Goal: Task Accomplishment & Management: Use online tool/utility

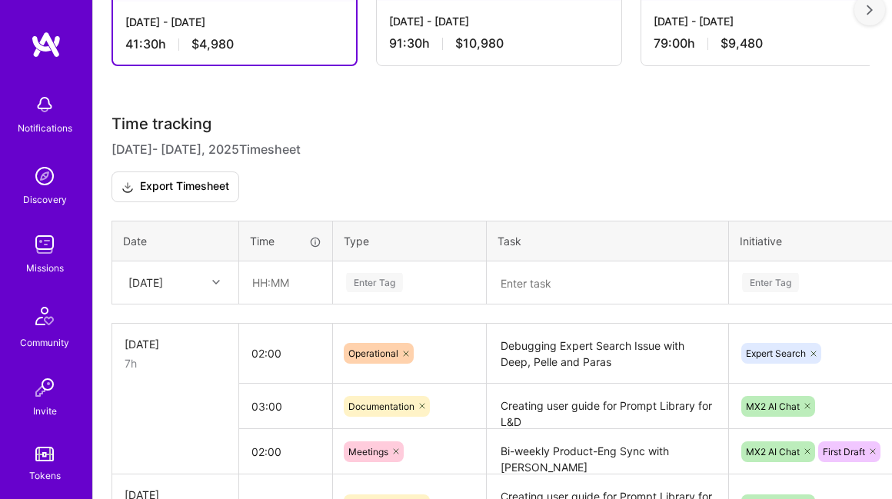
scroll to position [430, 0]
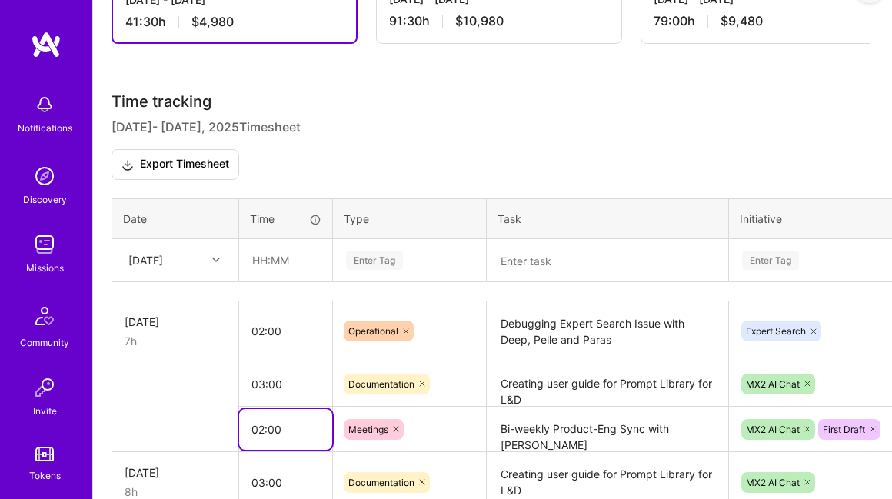
click at [281, 409] on input "02:00" at bounding box center [285, 429] width 93 height 41
click at [263, 409] on input "02:00" at bounding box center [285, 429] width 93 height 41
click at [274, 409] on input "03:00" at bounding box center [285, 429] width 93 height 41
click at [265, 409] on input "03:30" at bounding box center [285, 429] width 93 height 41
type input "01:30"
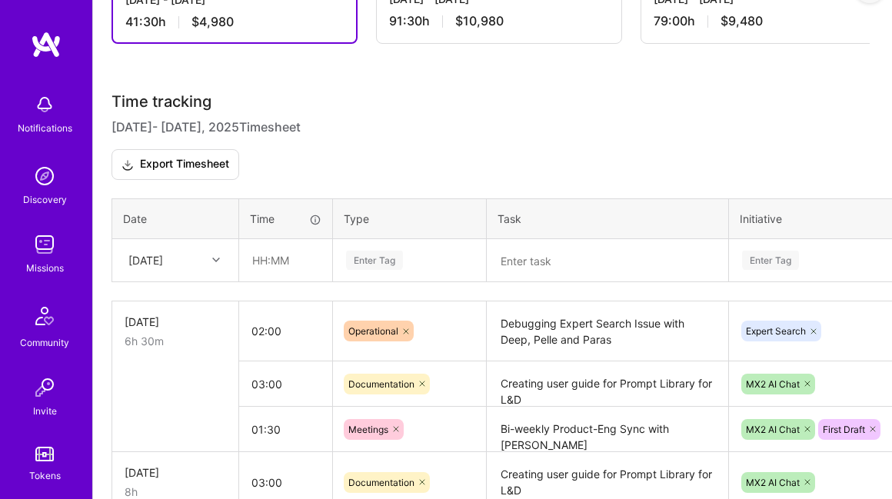
click at [208, 407] on td at bounding box center [175, 429] width 127 height 45
click at [272, 240] on input "text" at bounding box center [285, 260] width 91 height 41
type input "01:30"
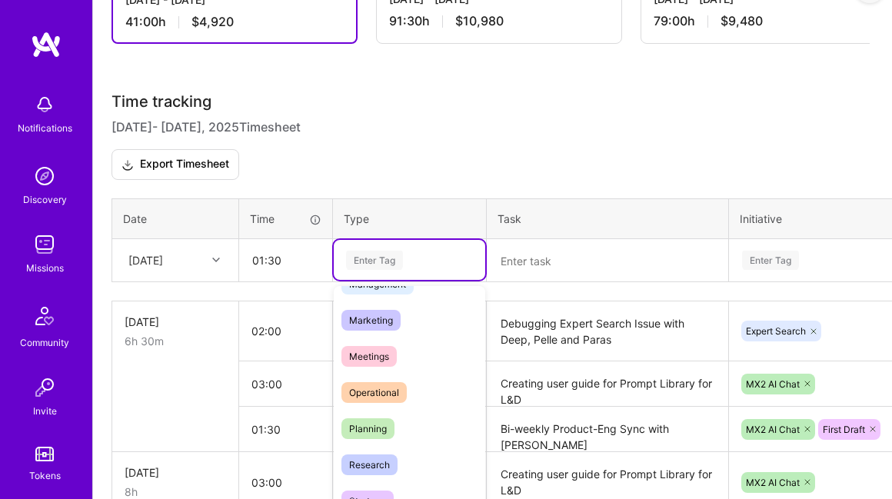
scroll to position [209, 0]
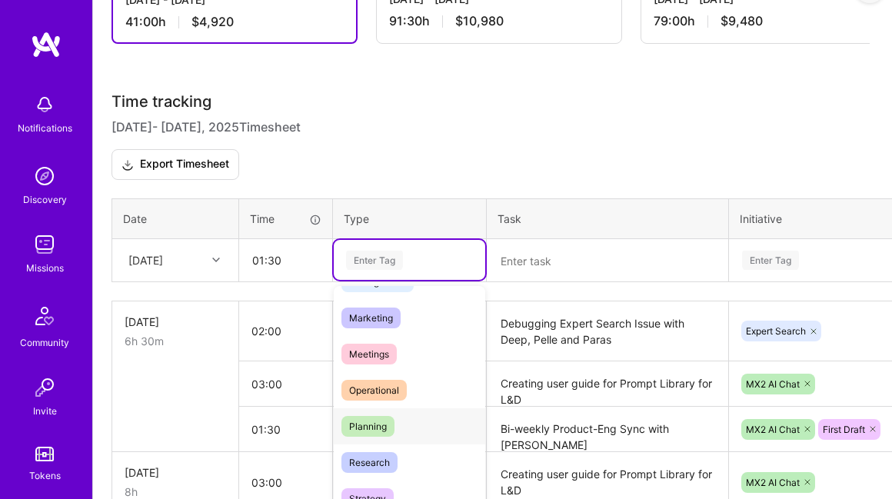
click at [393, 408] on div "Planning" at bounding box center [409, 426] width 151 height 36
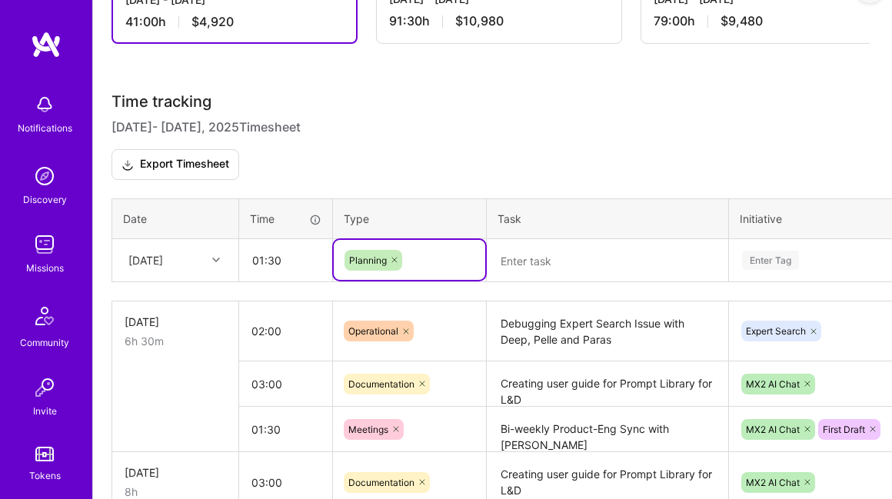
click at [523, 241] on textarea at bounding box center [607, 261] width 238 height 40
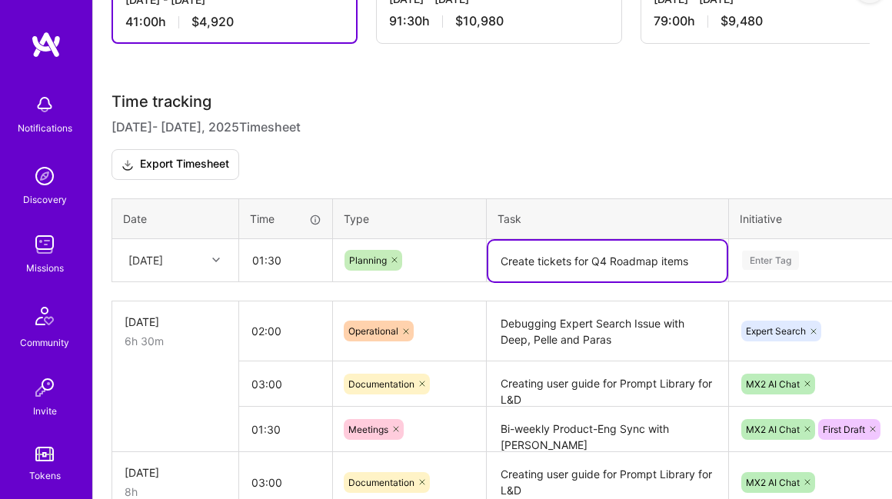
type textarea "Create tickets for Q4 Roadmap items"
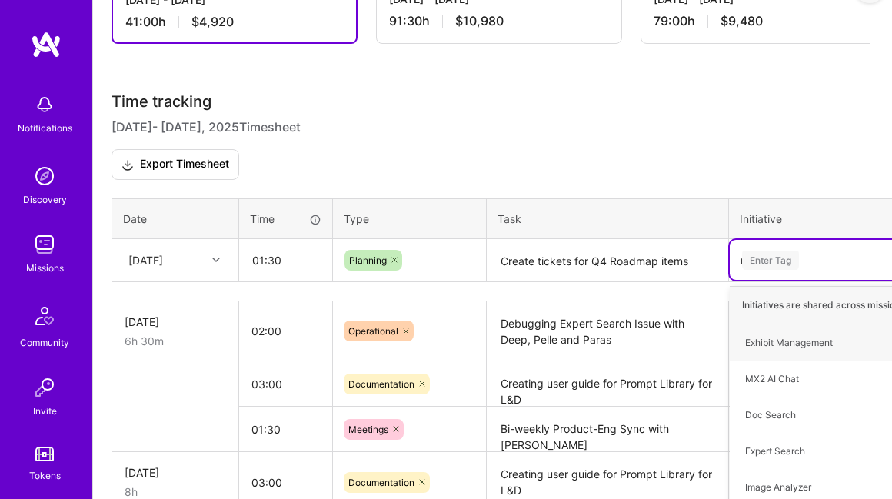
type input "mx"
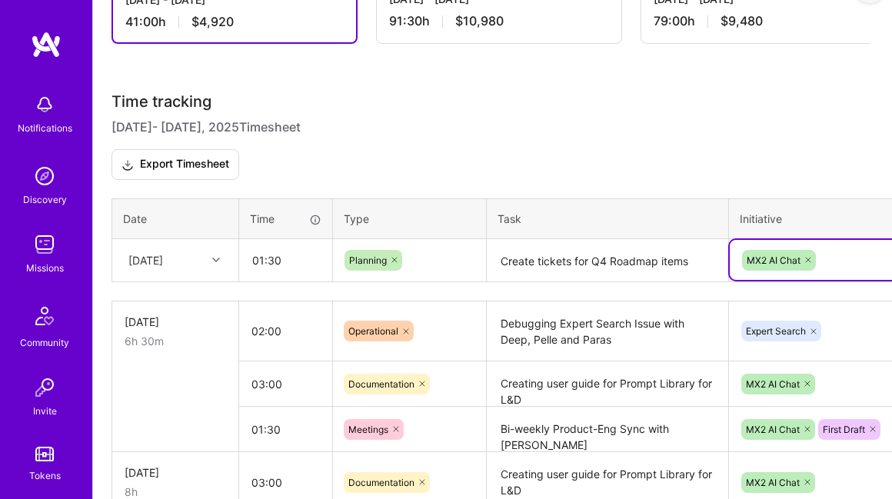
scroll to position [430, 172]
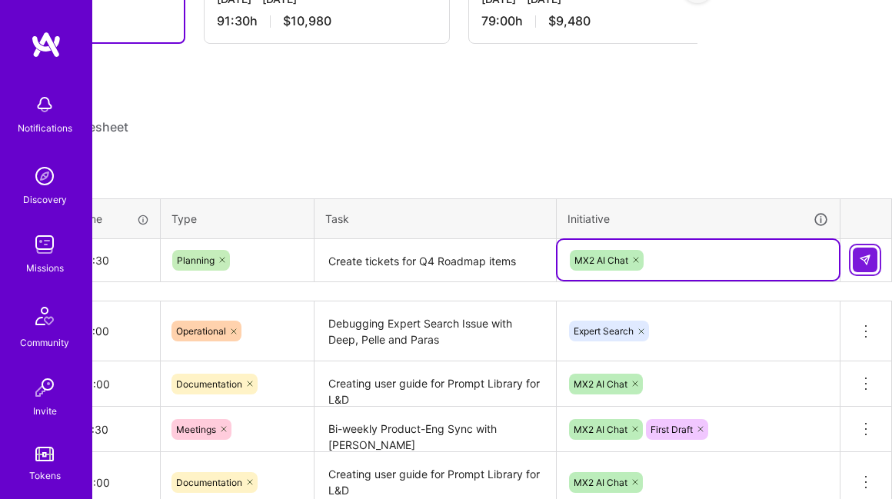
click at [856, 248] on button at bounding box center [864, 260] width 25 height 25
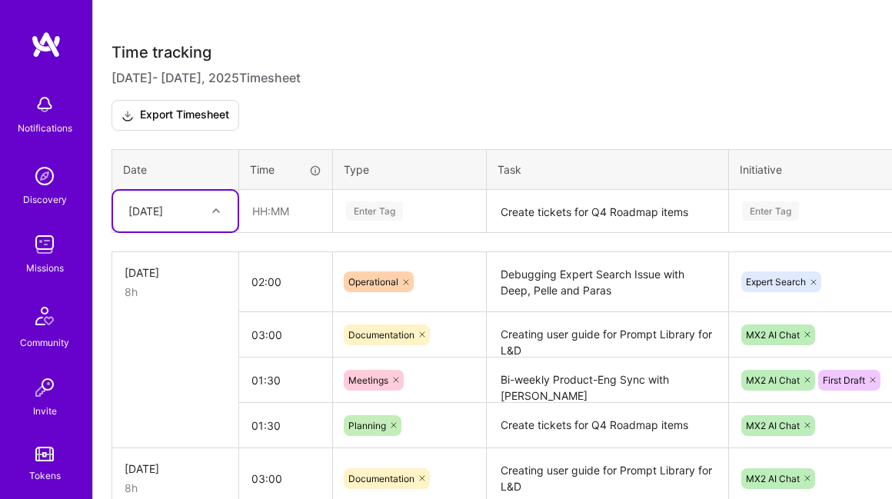
scroll to position [481, 0]
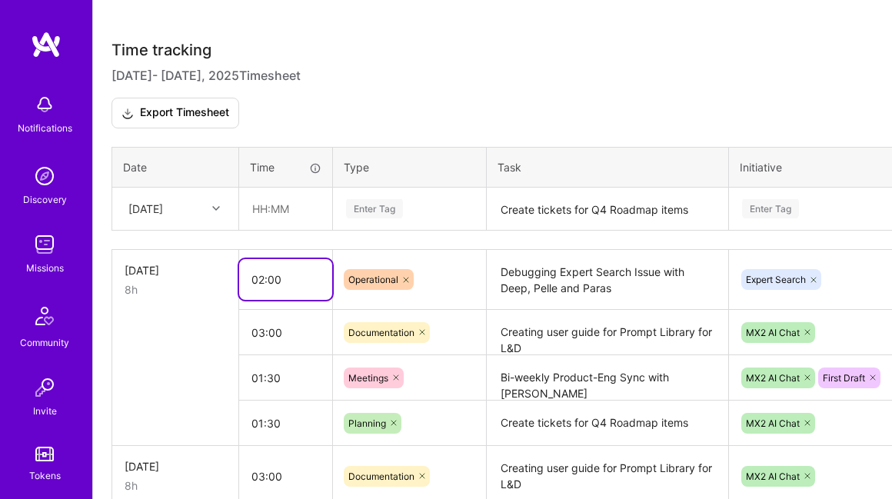
click at [261, 259] on input "02:00" at bounding box center [285, 279] width 93 height 41
click at [269, 259] on input "01:00" at bounding box center [285, 279] width 93 height 41
type input "01:30"
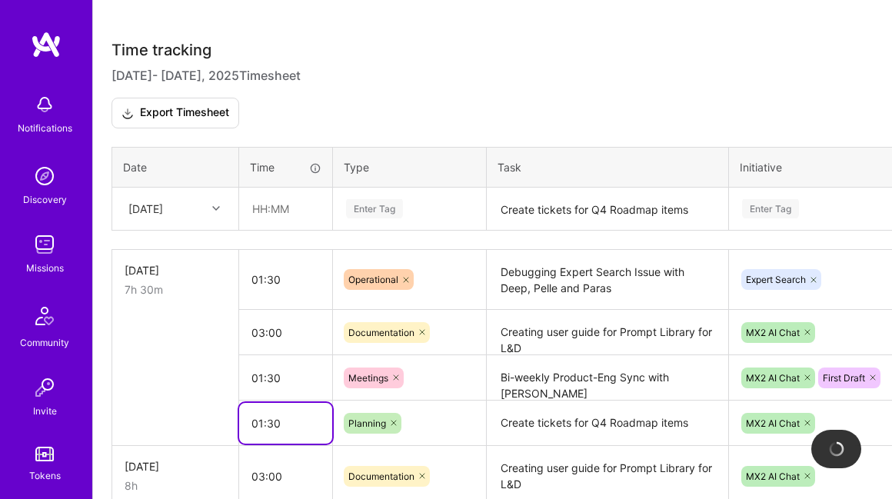
click at [260, 403] on input "01:30" at bounding box center [285, 423] width 93 height 41
click at [271, 403] on input "01:30" at bounding box center [285, 423] width 93 height 41
click at [261, 403] on input "01:00" at bounding box center [285, 423] width 93 height 41
type input "02:00"
click at [198, 355] on td at bounding box center [175, 377] width 127 height 45
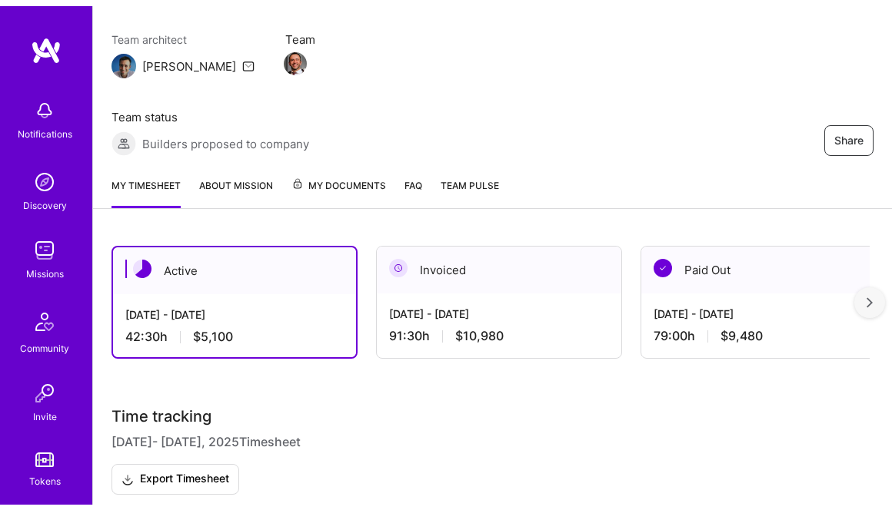
scroll to position [0, 0]
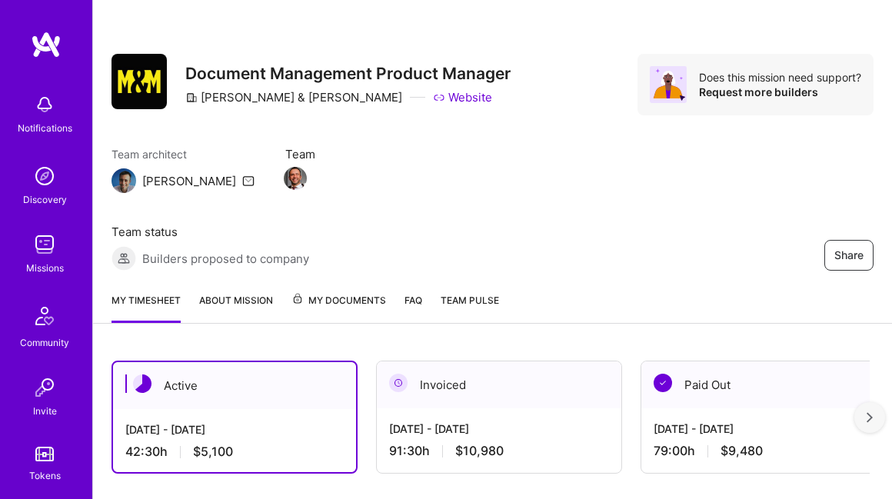
click at [556, 18] on div "Share Document Management Product Manager [PERSON_NAME] & [PERSON_NAME] Website…" at bounding box center [492, 140] width 799 height 280
click at [33, 41] on img at bounding box center [46, 45] width 31 height 28
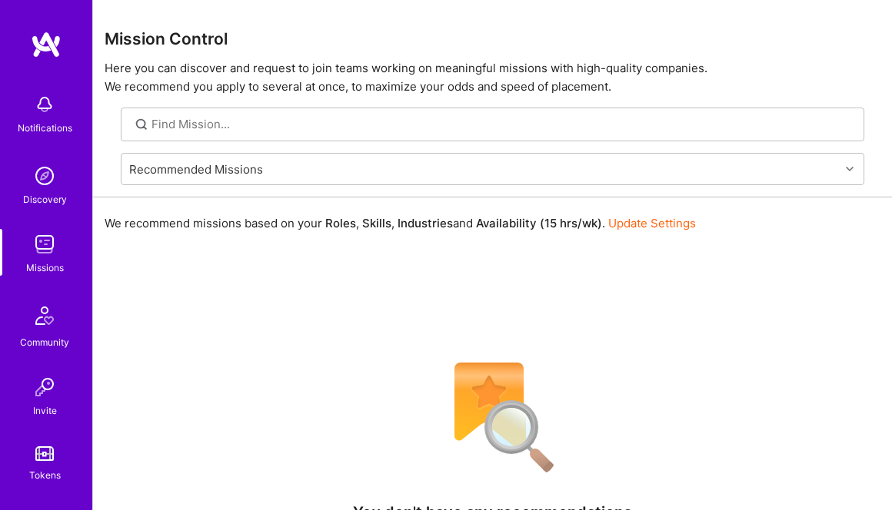
click at [45, 238] on img at bounding box center [44, 244] width 31 height 31
click at [39, 254] on img at bounding box center [44, 244] width 31 height 31
click at [340, 91] on p "Here you can discover and request to join teams working on meaningful missions …" at bounding box center [493, 77] width 776 height 37
click at [49, 46] on img at bounding box center [46, 45] width 31 height 28
click at [35, 105] on img at bounding box center [44, 104] width 31 height 31
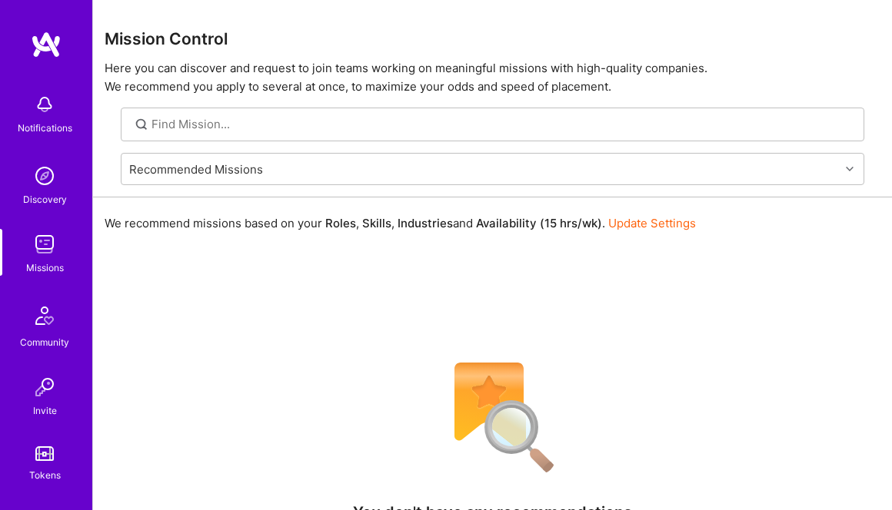
click at [35, 105] on div "Notifications Discovery Missions Community Invite Tokens [DOMAIN_NAME]" at bounding box center [46, 319] width 92 height 466
click at [31, 177] on img at bounding box center [44, 176] width 31 height 31
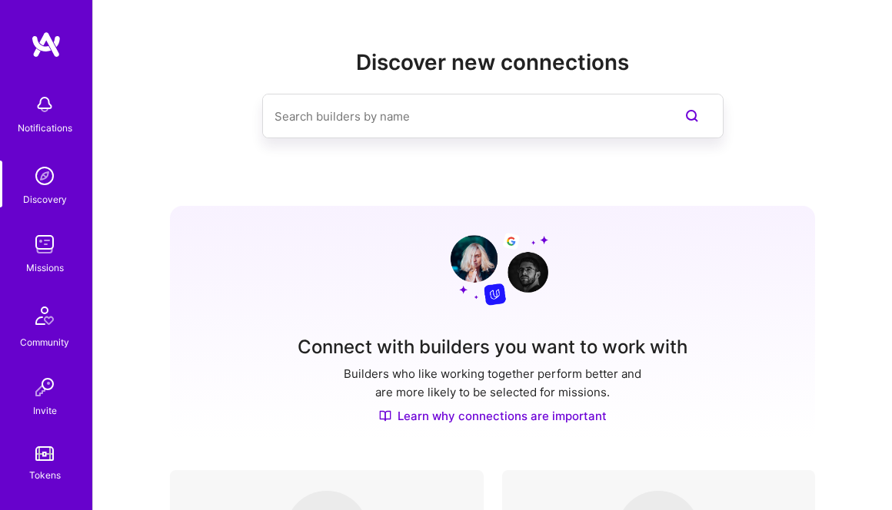
click at [36, 261] on div "Missions" at bounding box center [45, 268] width 38 height 16
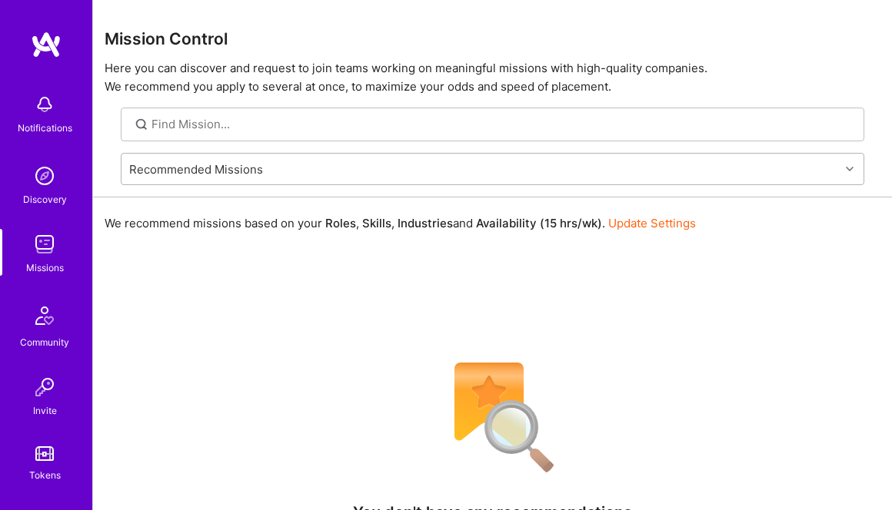
click at [410, 172] on div "Recommended Missions" at bounding box center [480, 169] width 718 height 31
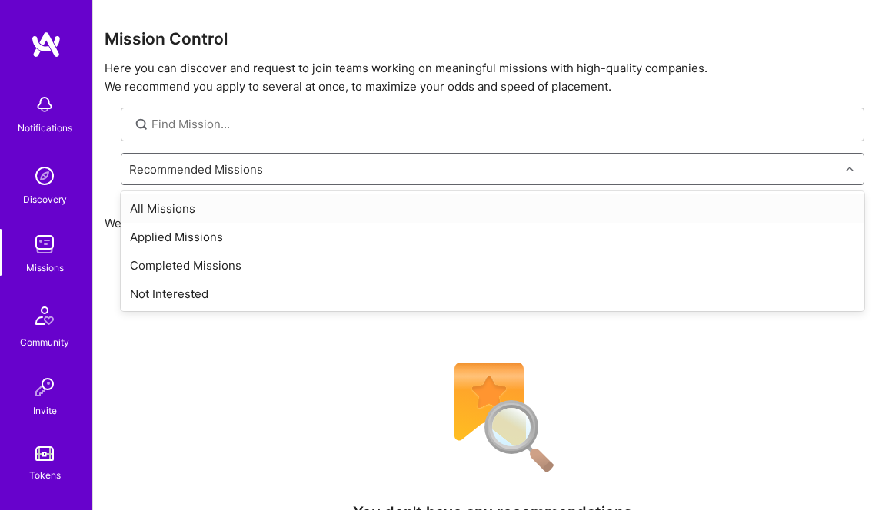
click at [317, 211] on div "All Missions" at bounding box center [492, 208] width 743 height 28
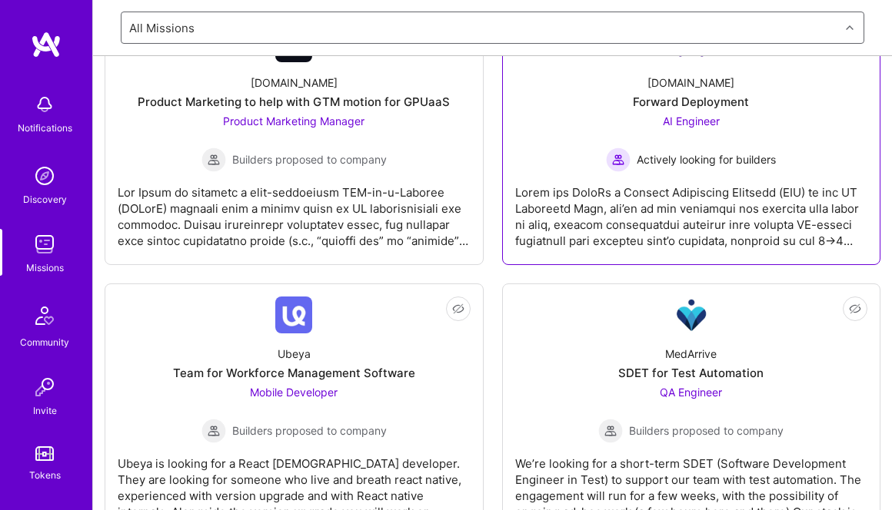
scroll to position [1070, 0]
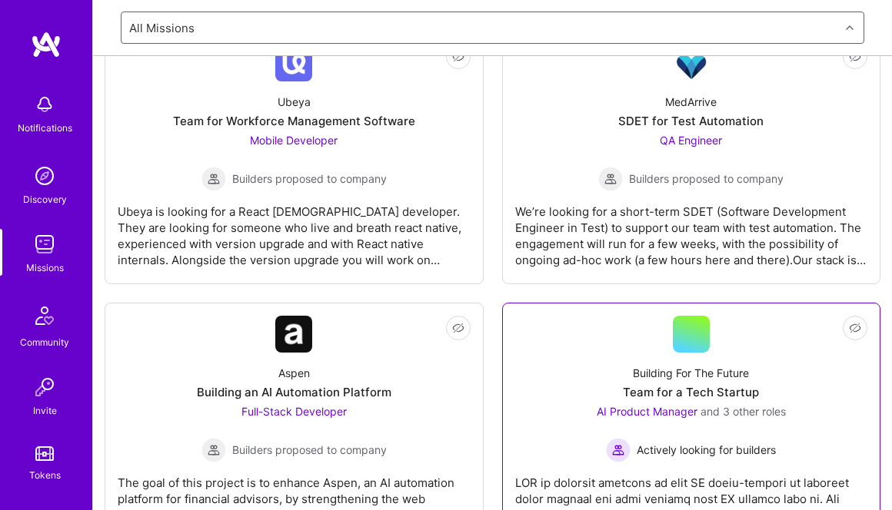
click at [612, 309] on div "Not Interested Building For The Future Team for a Tech Startup AI Product Manag…" at bounding box center [691, 429] width 379 height 253
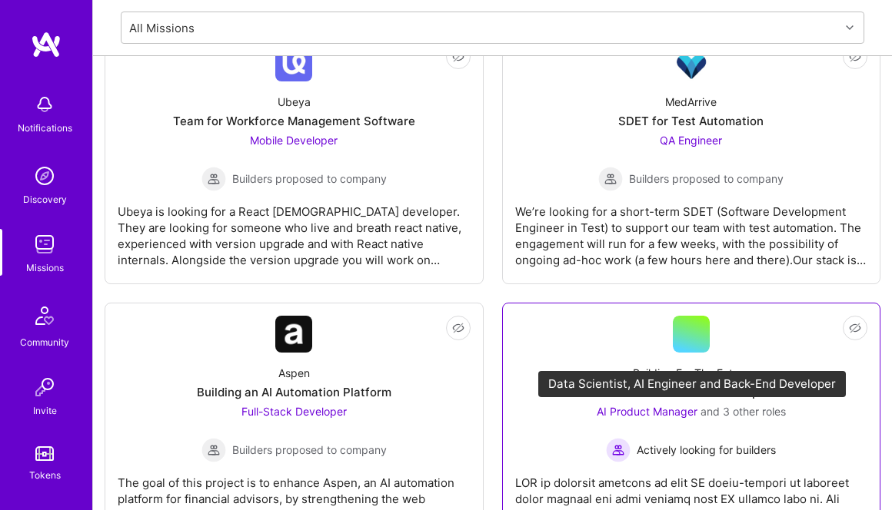
click at [662, 407] on span "AI Product Manager" at bounding box center [647, 411] width 101 height 13
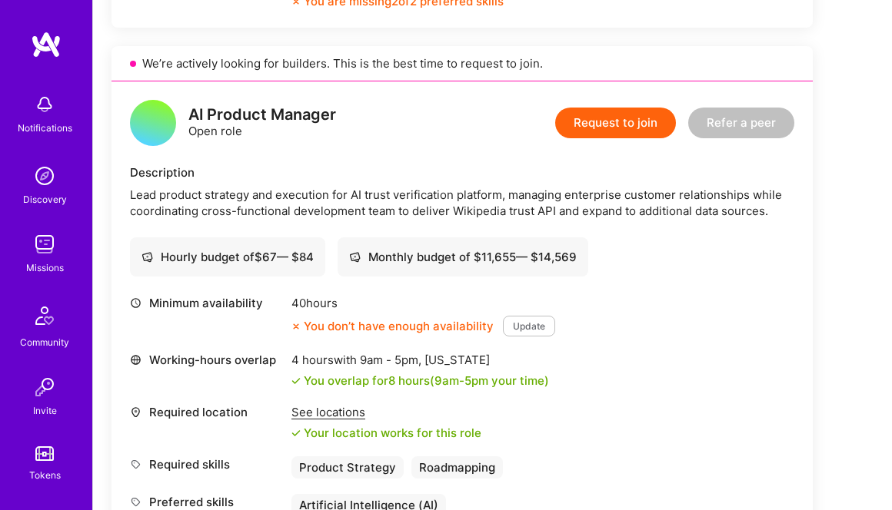
scroll to position [1313, 0]
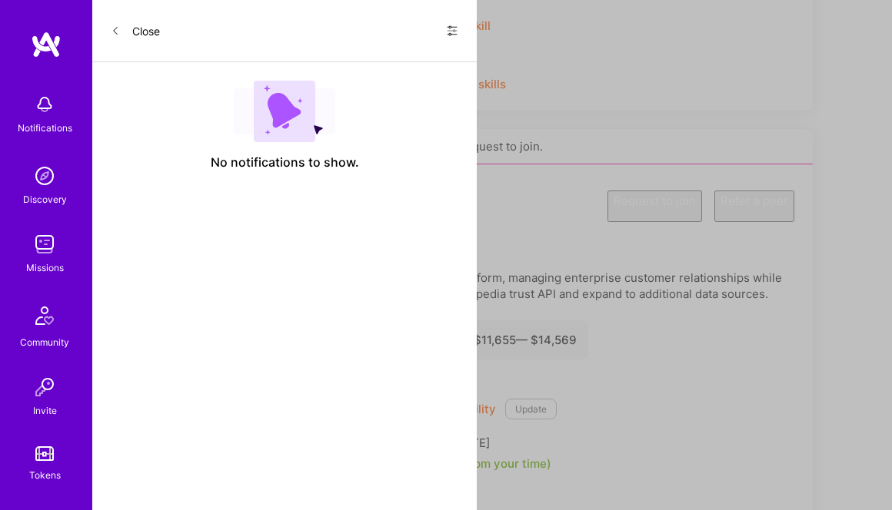
scroll to position [1070, 0]
